Goal: Task Accomplishment & Management: Complete application form

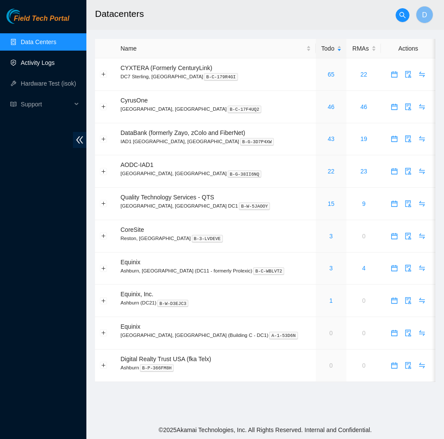
click at [41, 65] on link "Activity Logs" at bounding box center [38, 62] width 34 height 7
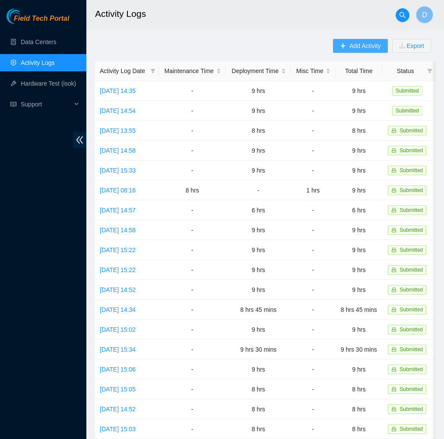
click at [364, 45] on span "Add Activity" at bounding box center [365, 46] width 31 height 10
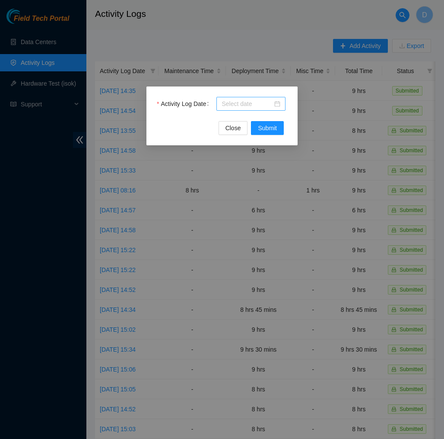
click at [273, 104] on input "Activity Log Date" at bounding box center [247, 104] width 51 height 10
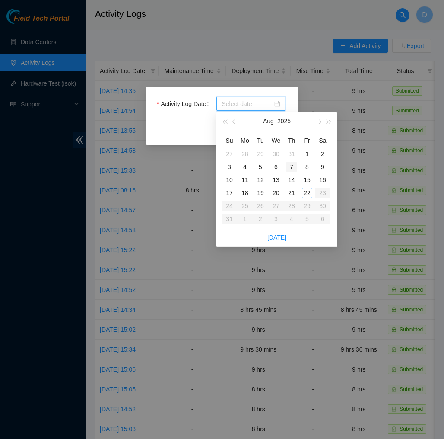
type input "2025-07-30"
type input "2025-08-07"
type input "2025-08-14"
type input "2025-08-21"
type input "2025-08-22"
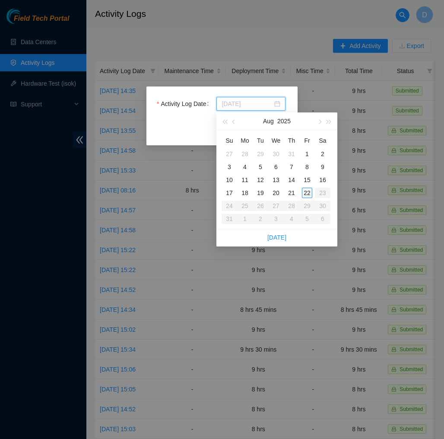
click at [306, 192] on div "22" at bounding box center [307, 193] width 10 height 10
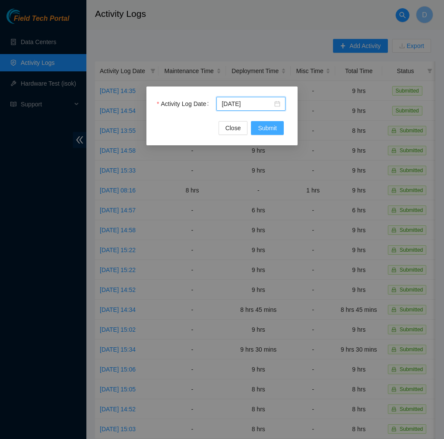
click at [277, 130] on span "Submit" at bounding box center [267, 128] width 19 height 10
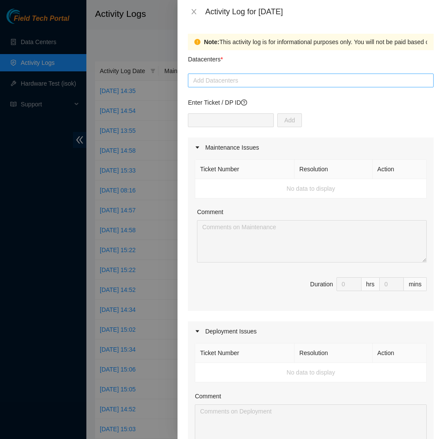
click at [253, 76] on div at bounding box center [311, 80] width 242 height 10
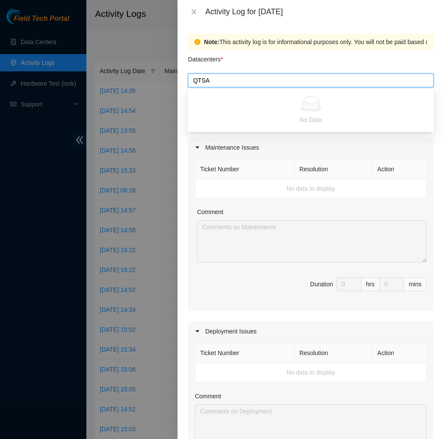
type input "QTS"
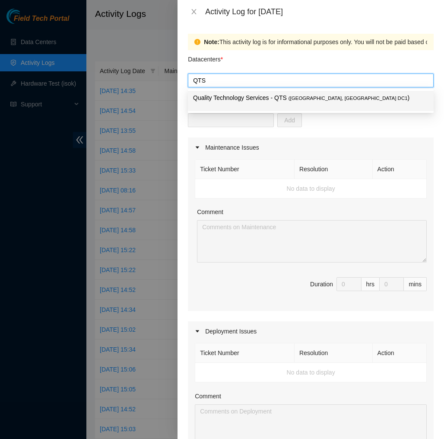
click at [237, 98] on p "Quality Technology Services - QTS ( Ashburn, VA DC1 )" at bounding box center [311, 98] width 236 height 10
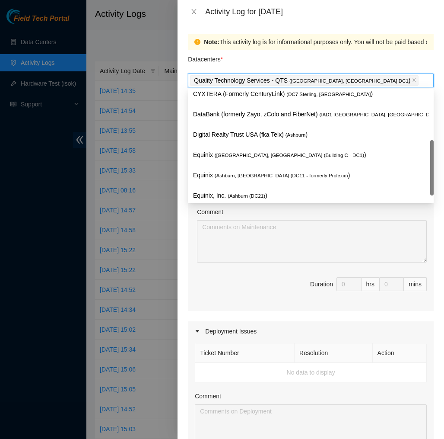
scroll to position [93, 0]
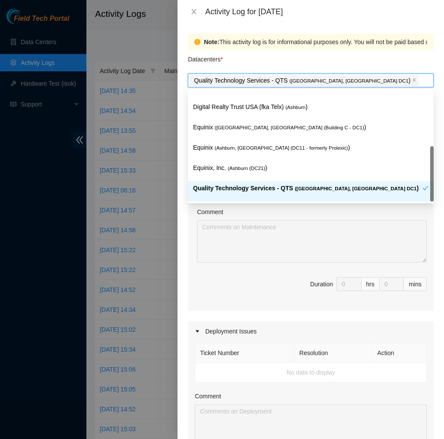
click at [236, 182] on div "Quality Technology Services - QTS ( Ashburn, VA DC1 )" at bounding box center [311, 191] width 246 height 20
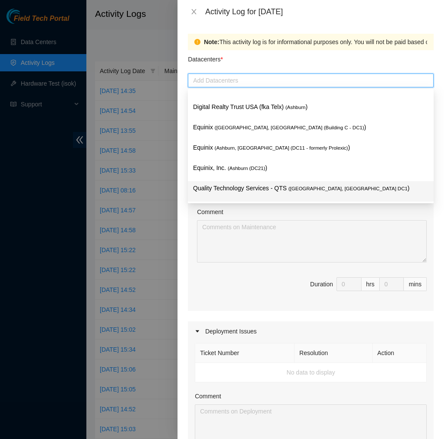
click at [243, 188] on p "Quality Technology Services - QTS ( Ashburn, VA DC1 )" at bounding box center [311, 188] width 236 height 10
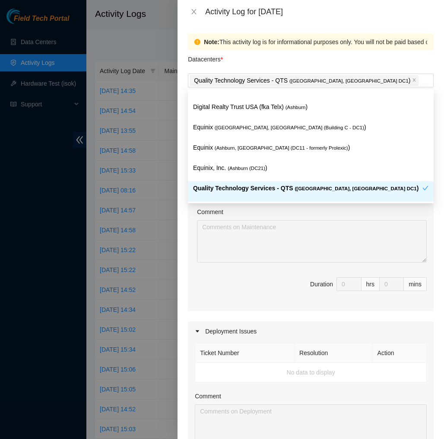
click at [239, 272] on div "Ticket Number Resolution Action No data to display Comment Duration 0 hrs 0 mins" at bounding box center [311, 233] width 246 height 153
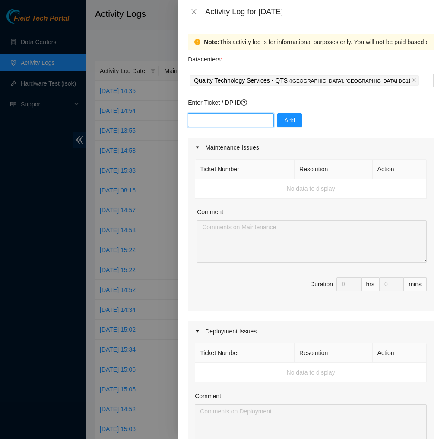
click at [240, 121] on input "text" at bounding box center [231, 120] width 86 height 14
type input "DP 83145"
click at [298, 121] on button "Add" at bounding box center [290, 120] width 25 height 14
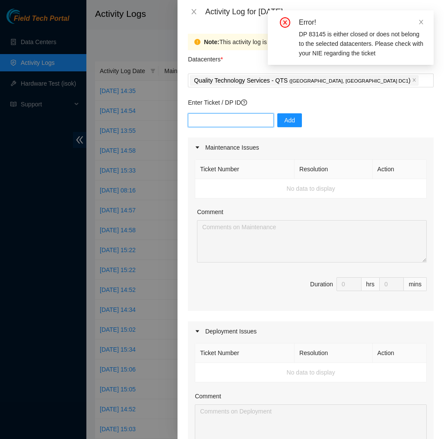
click at [234, 124] on input "text" at bounding box center [231, 120] width 86 height 14
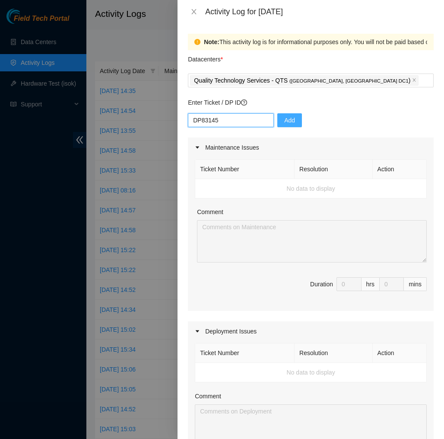
type input "DP83145"
click at [300, 123] on button "Add" at bounding box center [290, 120] width 25 height 14
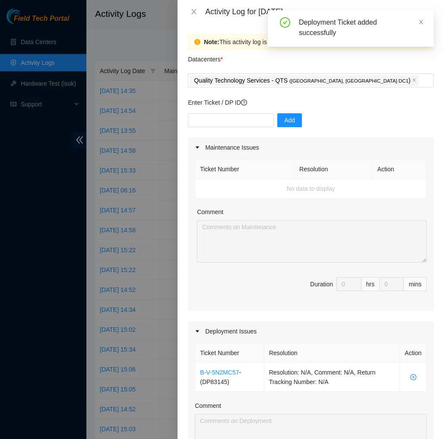
click at [304, 184] on td "No data to display" at bounding box center [311, 188] width 232 height 19
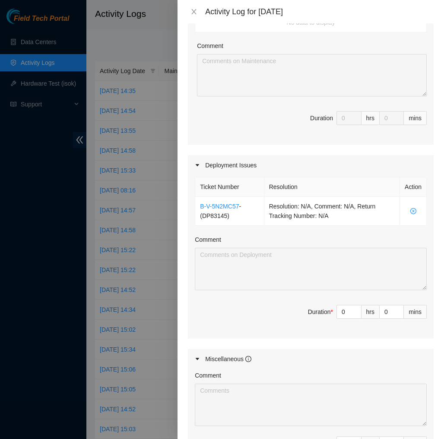
scroll to position [195, 0]
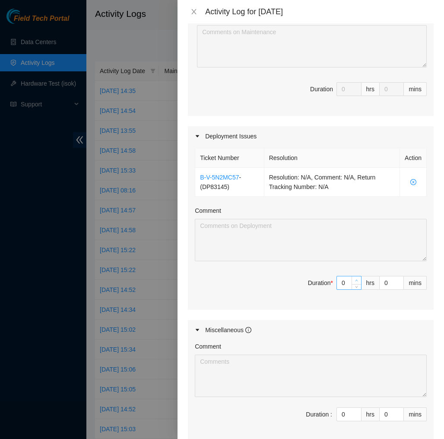
type input "1"
click at [358, 280] on span "up" at bounding box center [357, 280] width 5 height 5
type input "2"
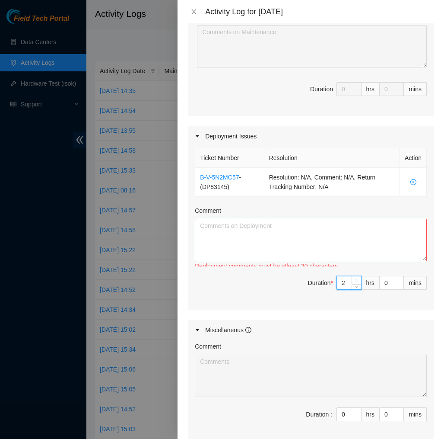
click at [358, 280] on span "up" at bounding box center [357, 280] width 5 height 5
type input "3"
click at [358, 280] on span "up" at bounding box center [357, 280] width 5 height 5
type input "4"
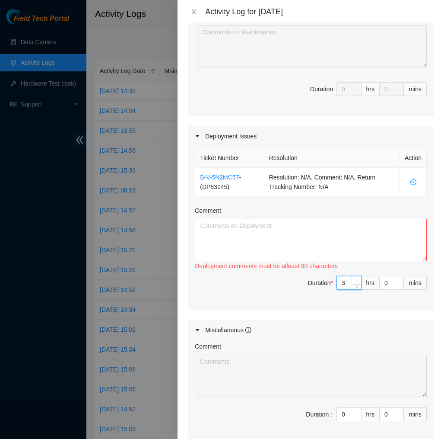
type input "4"
click at [358, 280] on span "up" at bounding box center [357, 280] width 5 height 5
type input "5"
click at [358, 280] on span "up" at bounding box center [357, 280] width 5 height 5
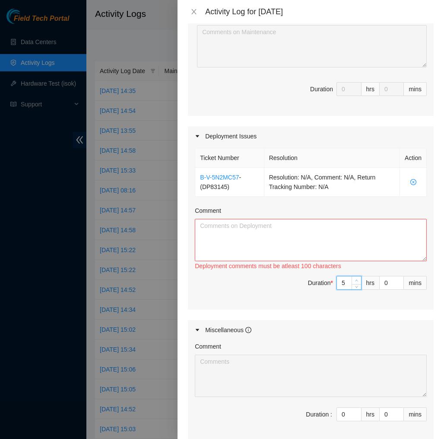
type input "6"
click at [358, 280] on span "up" at bounding box center [357, 280] width 5 height 5
type input "7"
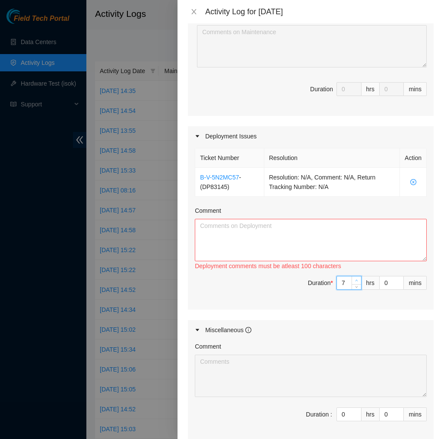
click at [358, 280] on span "up" at bounding box center [357, 280] width 5 height 5
type input "8"
click at [358, 280] on span "up" at bounding box center [357, 280] width 5 height 5
type input "9"
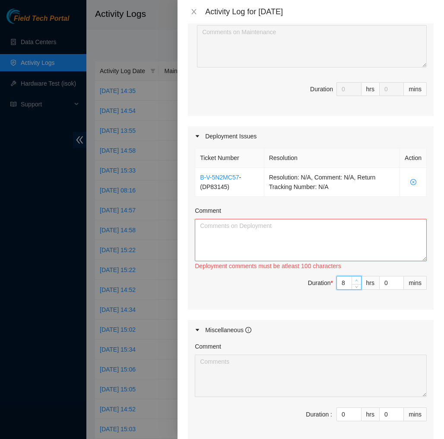
type input "9"
click at [358, 280] on span "up" at bounding box center [357, 280] width 5 height 5
type input "10"
click at [358, 280] on span "up" at bounding box center [357, 280] width 5 height 5
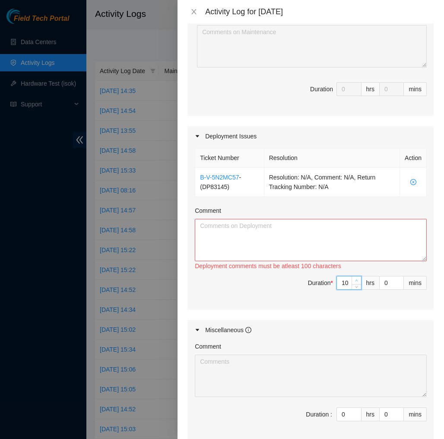
type input "11"
click at [358, 280] on span "up" at bounding box center [357, 280] width 5 height 5
type input "1"
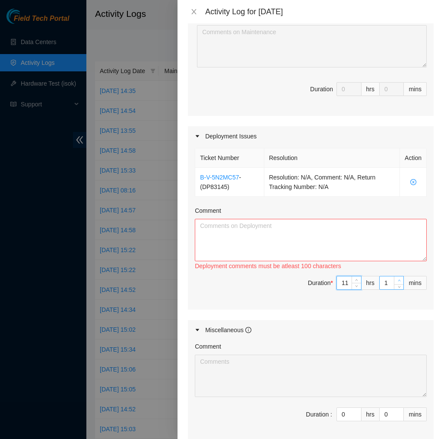
click at [403, 278] on span "Increase Value" at bounding box center [399, 280] width 10 height 8
type input "2"
click at [403, 278] on span "Increase Value" at bounding box center [399, 280] width 10 height 8
type input "3"
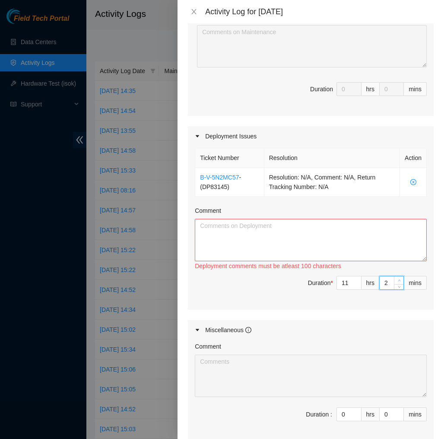
type input "3"
click at [403, 278] on span "Increase Value" at bounding box center [399, 280] width 10 height 8
type input "4"
click at [403, 278] on span "Increase Value" at bounding box center [399, 280] width 10 height 8
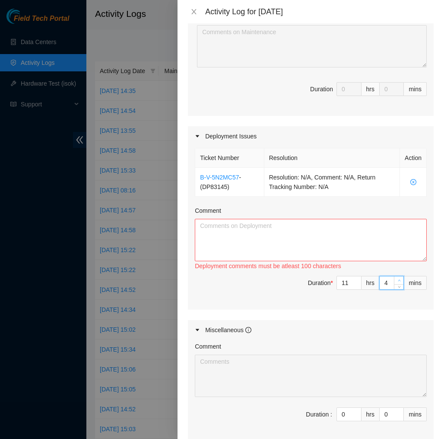
type input "5"
click at [403, 278] on span "Increase Value" at bounding box center [399, 280] width 10 height 8
type input "6"
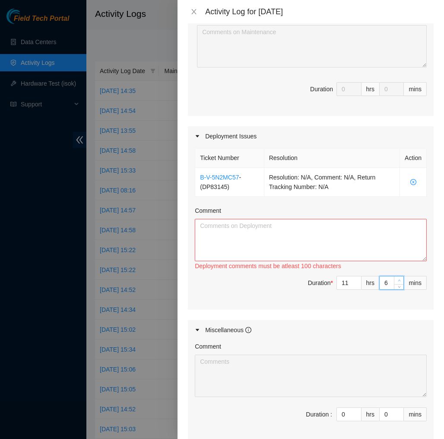
click at [403, 278] on span "Increase Value" at bounding box center [399, 280] width 10 height 8
type input "7"
click at [403, 278] on span "Increase Value" at bounding box center [399, 280] width 10 height 8
type input "8"
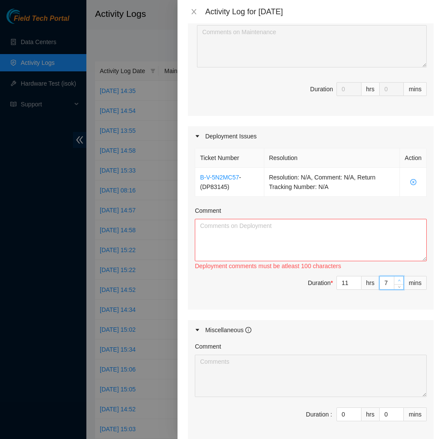
type input "8"
click at [403, 278] on span "Increase Value" at bounding box center [399, 280] width 10 height 8
type input "9"
click at [403, 278] on span "Increase Value" at bounding box center [399, 280] width 10 height 8
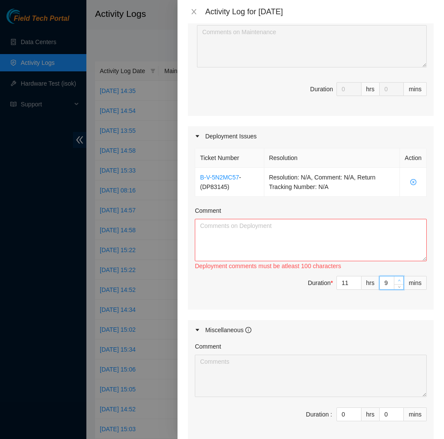
type input "10"
click at [403, 278] on span "Increase Value" at bounding box center [399, 280] width 10 height 8
type input "11"
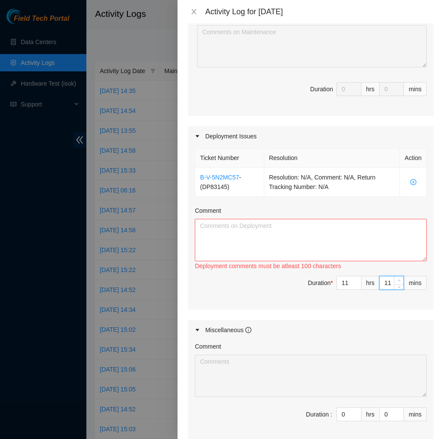
click at [403, 278] on span "Increase Value" at bounding box center [399, 280] width 10 height 8
type input "12"
click at [403, 278] on span "Increase Value" at bounding box center [399, 280] width 10 height 8
type input "13"
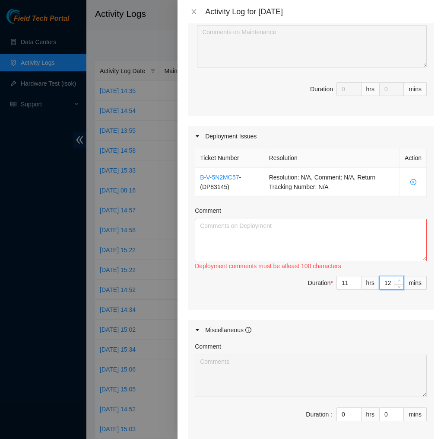
type input "13"
click at [403, 278] on span "Increase Value" at bounding box center [399, 280] width 10 height 8
type input "14"
click at [403, 278] on span "Increase Value" at bounding box center [399, 280] width 10 height 8
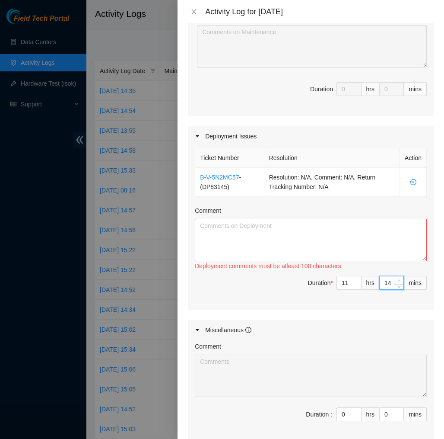
type input "15"
click at [403, 278] on span "Increase Value" at bounding box center [399, 280] width 10 height 8
type input "16"
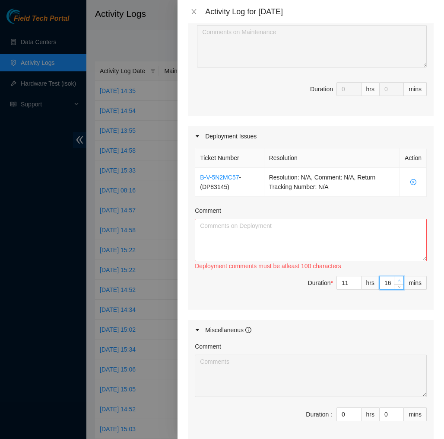
click at [403, 278] on span "Increase Value" at bounding box center [399, 280] width 10 height 8
type input "17"
click at [403, 278] on span "Increase Value" at bounding box center [399, 280] width 10 height 8
type input "18"
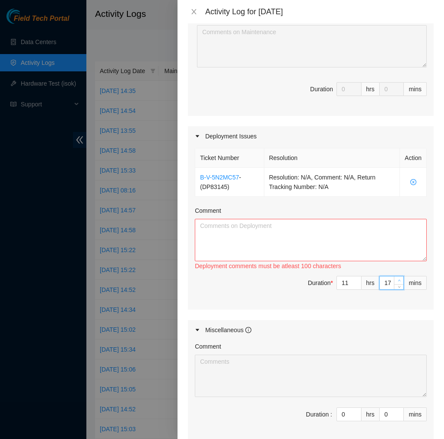
type input "18"
click at [403, 278] on span "Increase Value" at bounding box center [399, 280] width 10 height 8
type input "19"
click at [403, 278] on span "Increase Value" at bounding box center [399, 280] width 10 height 8
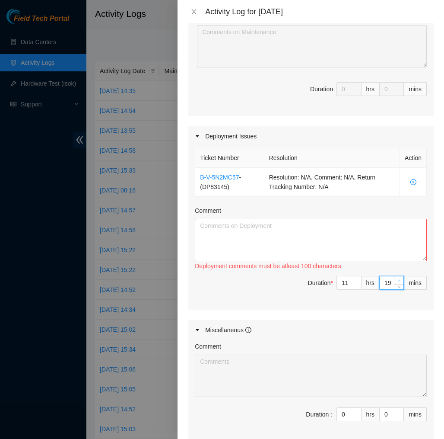
type input "20"
click at [403, 278] on span "Increase Value" at bounding box center [399, 280] width 10 height 8
type input "21"
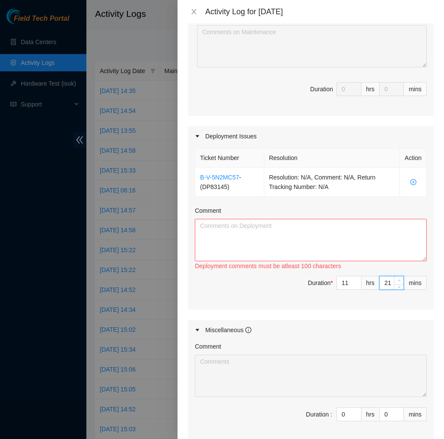
click at [403, 278] on span "Increase Value" at bounding box center [399, 280] width 10 height 8
type input "22"
click at [403, 278] on span "Increase Value" at bounding box center [399, 280] width 10 height 8
type input "23"
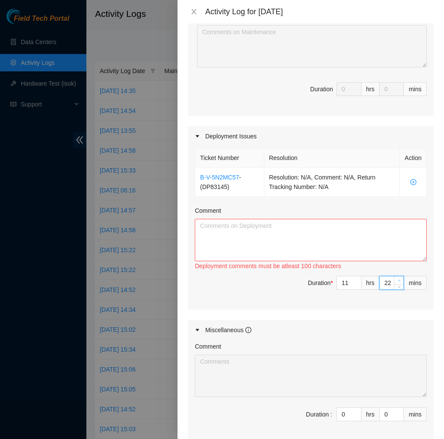
type input "23"
click at [403, 278] on span "Increase Value" at bounding box center [399, 280] width 10 height 8
type input "24"
click at [403, 278] on span "Increase Value" at bounding box center [399, 280] width 10 height 8
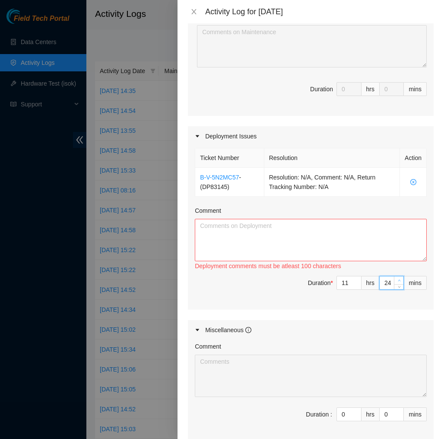
type input "25"
click at [403, 278] on span "Increase Value" at bounding box center [399, 280] width 10 height 8
type input "26"
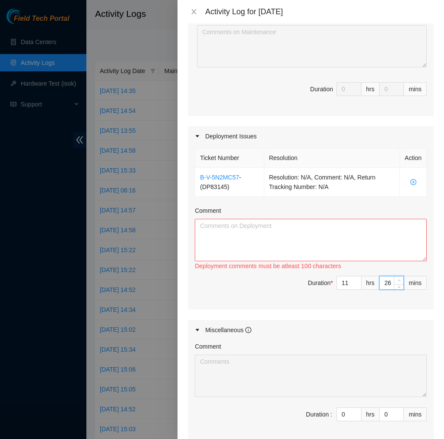
click at [403, 278] on span "Increase Value" at bounding box center [399, 280] width 10 height 8
type input "27"
click at [403, 278] on span "Increase Value" at bounding box center [399, 280] width 10 height 8
type input "28"
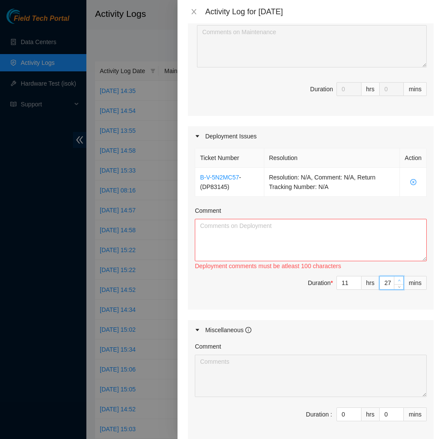
type input "28"
click at [403, 278] on span "Increase Value" at bounding box center [399, 280] width 10 height 8
type input "29"
click at [403, 278] on span "Increase Value" at bounding box center [399, 280] width 10 height 8
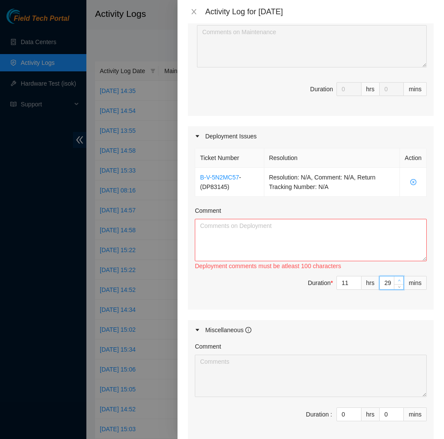
type input "30"
click at [403, 278] on span "Increase Value" at bounding box center [399, 280] width 10 height 8
type input "31"
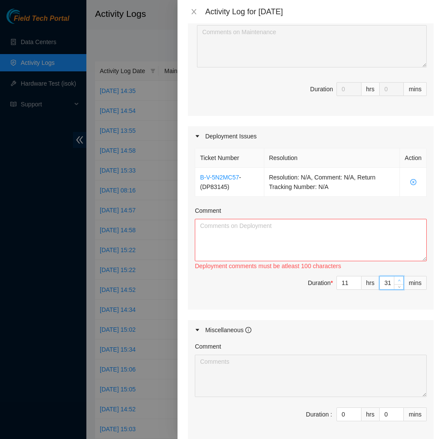
click at [403, 278] on span "Increase Value" at bounding box center [399, 280] width 10 height 8
type input "30"
click at [400, 286] on icon "down" at bounding box center [399, 285] width 3 height 3
click at [391, 256] on textarea "Comment" at bounding box center [311, 240] width 232 height 42
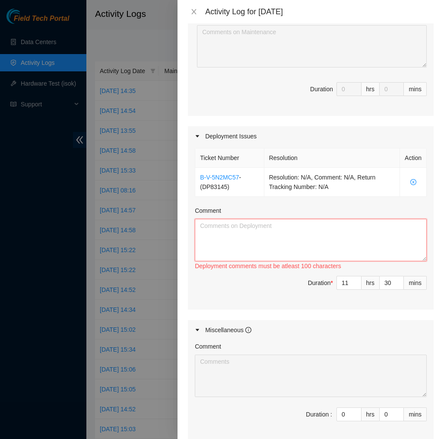
paste textarea "EOD DP 83145 Today I found a cart in the data hall then located all my server p…"
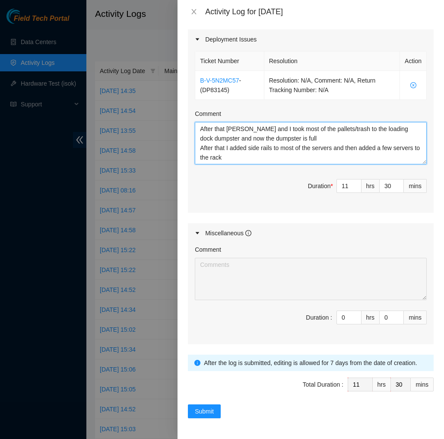
scroll to position [292, 0]
type textarea "EOD DP 83145 Today I found a cart in the data hall then located all my server p…"
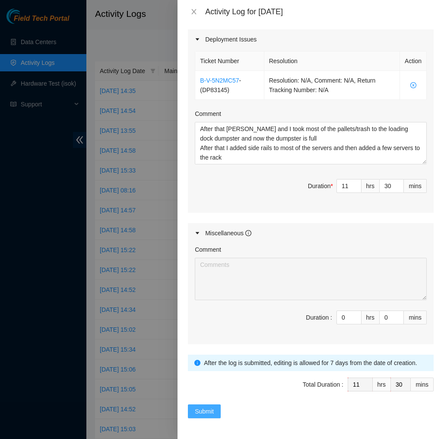
click at [215, 412] on button "Submit" at bounding box center [204, 411] width 33 height 14
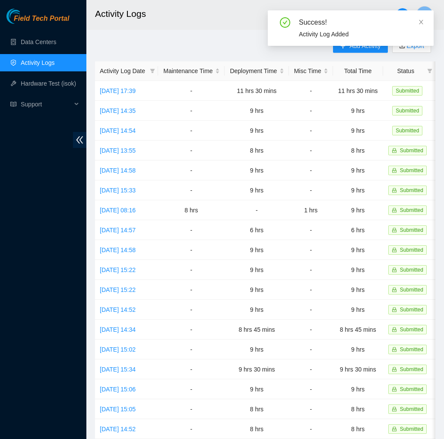
click at [249, 46] on div "Add Activity Export Activity Log Date Maintenance Time Deployment Time Misc Tim…" at bounding box center [265, 272] width 341 height 467
